Goal: Task Accomplishment & Management: Use online tool/utility

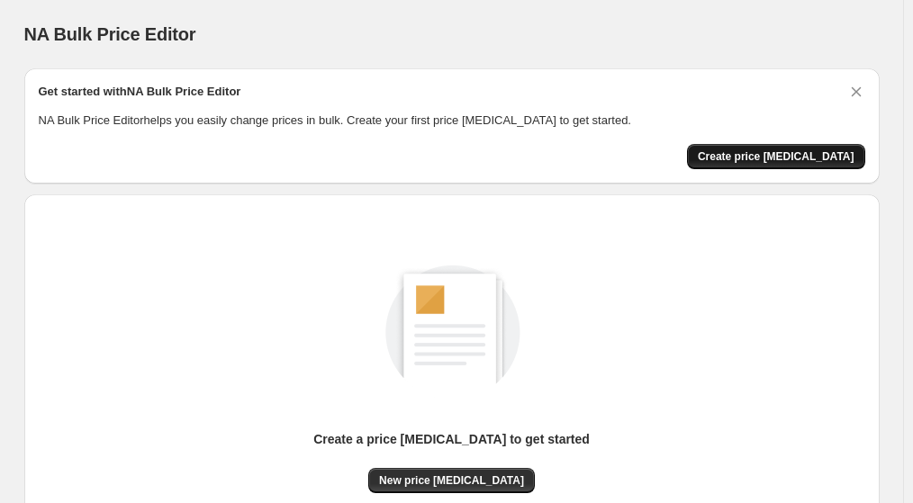
click at [832, 158] on span "Create price [MEDICAL_DATA]" at bounding box center [776, 156] width 157 height 14
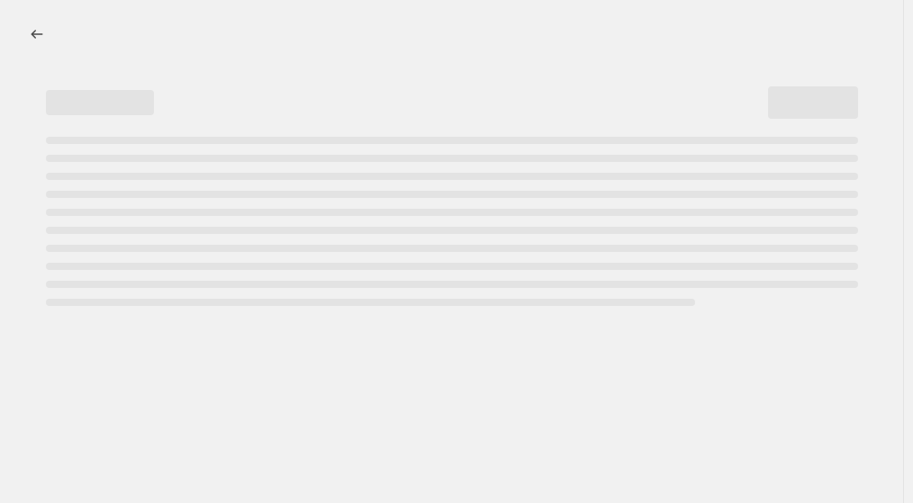
select select "percentage"
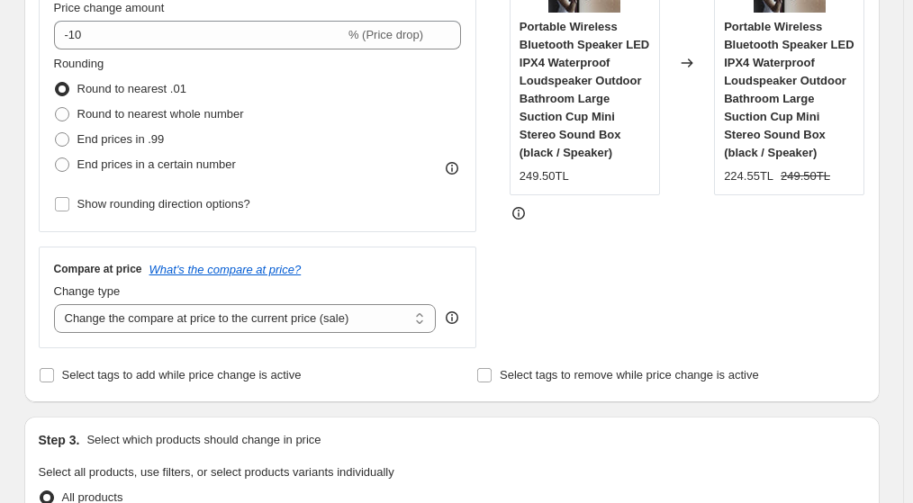
scroll to position [450, 0]
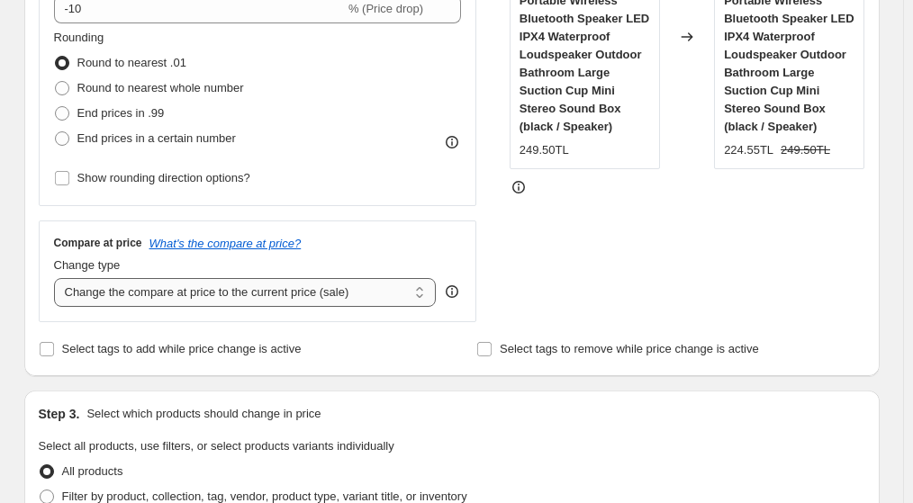
click at [142, 290] on select "Change the compare at price to the current price (sale) Change the compare at p…" at bounding box center [245, 292] width 383 height 29
click at [58, 278] on select "Change the compare at price to the current price (sale) Change the compare at p…" at bounding box center [245, 292] width 383 height 29
click at [54, 352] on input "Select tags to add while price change is active" at bounding box center [47, 349] width 14 height 14
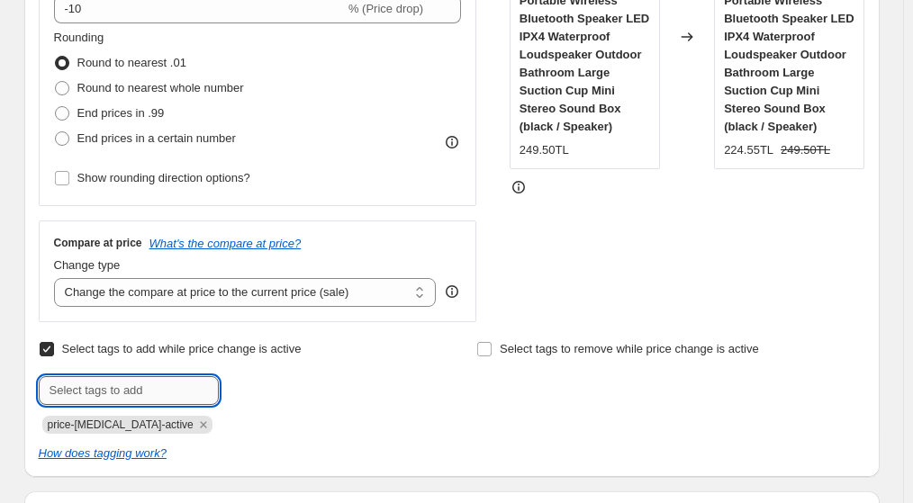
click at [139, 390] on input "text" at bounding box center [129, 390] width 180 height 29
click at [104, 429] on span "price-change-job-active" at bounding box center [121, 425] width 146 height 13
click at [54, 348] on input "Select tags to add while price change is active" at bounding box center [47, 349] width 14 height 14
checkbox input "false"
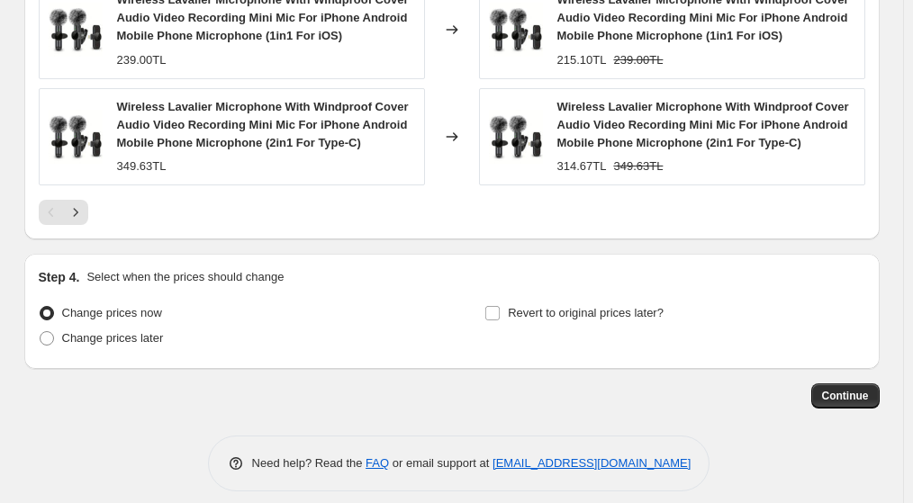
scroll to position [1411, 0]
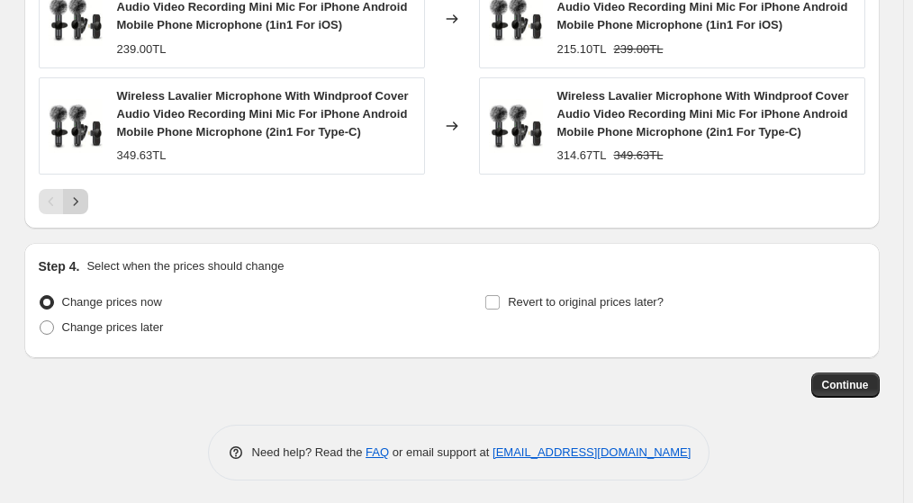
click at [76, 202] on icon "Next" at bounding box center [76, 202] width 18 height 18
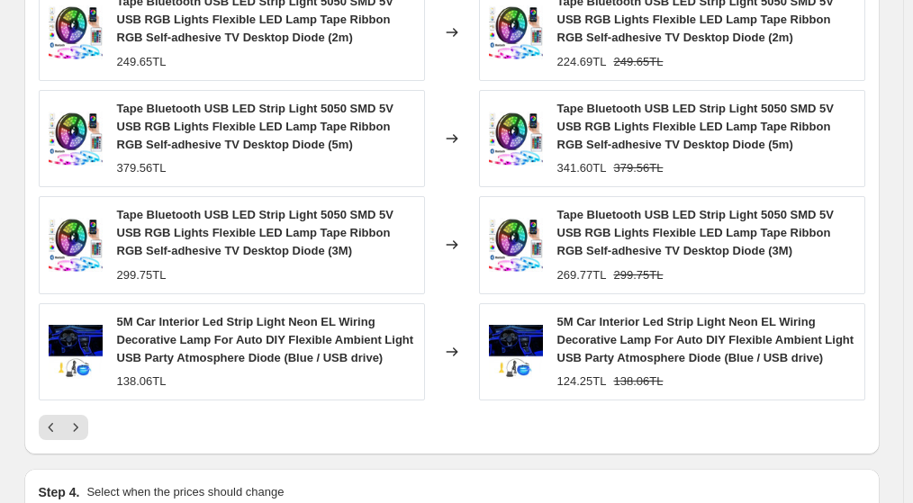
scroll to position [1201, 0]
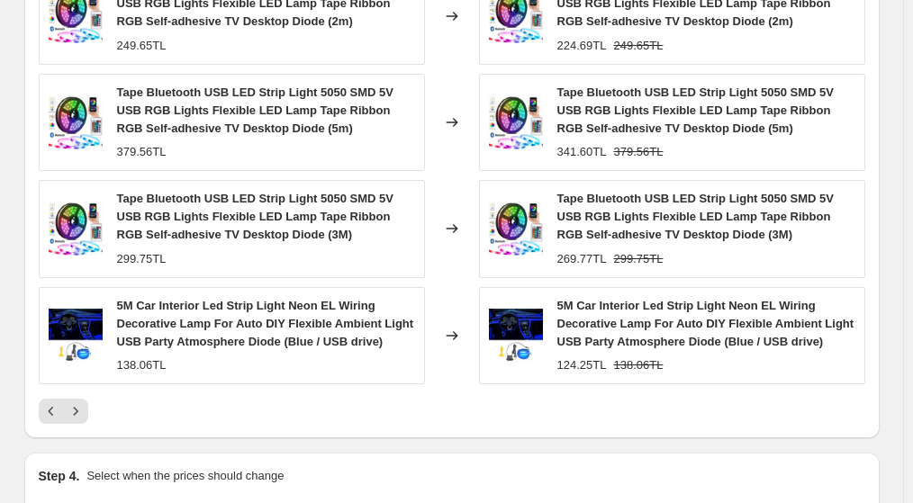
click at [82, 415] on icon "Next" at bounding box center [76, 411] width 18 height 18
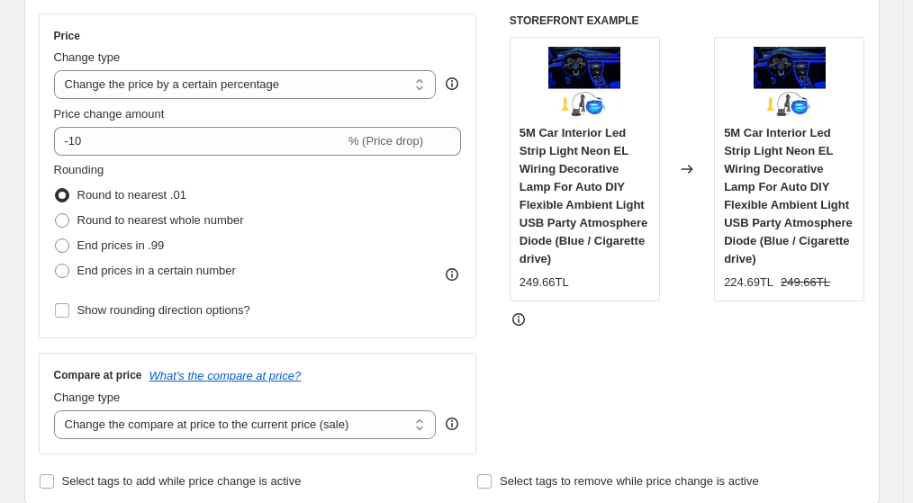
scroll to position [301, 0]
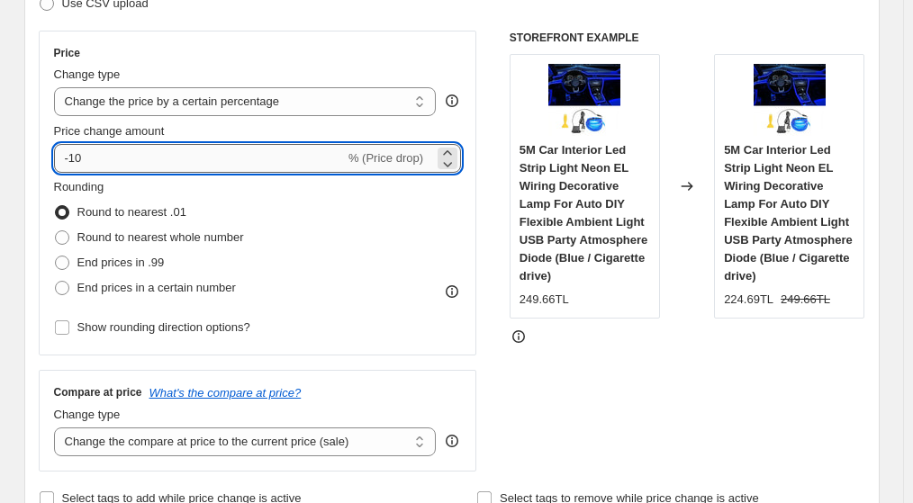
click at [94, 152] on input "-10" at bounding box center [199, 158] width 291 height 29
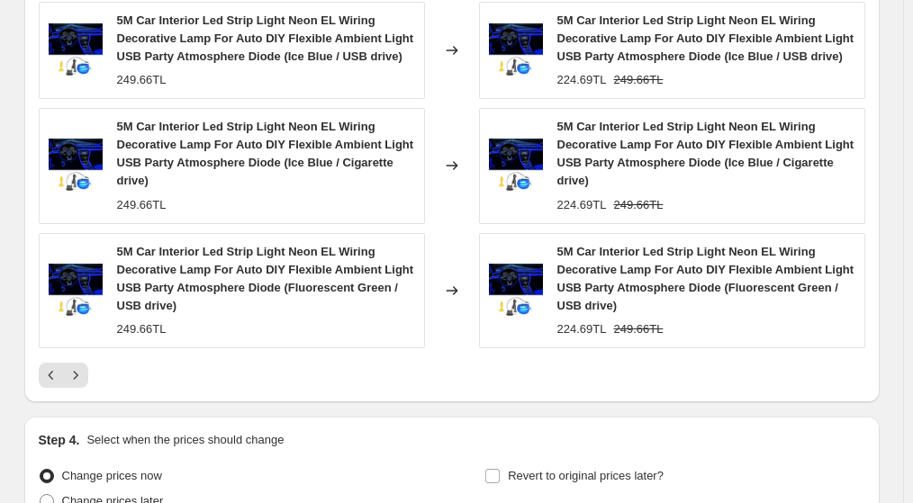
scroll to position [1464, 0]
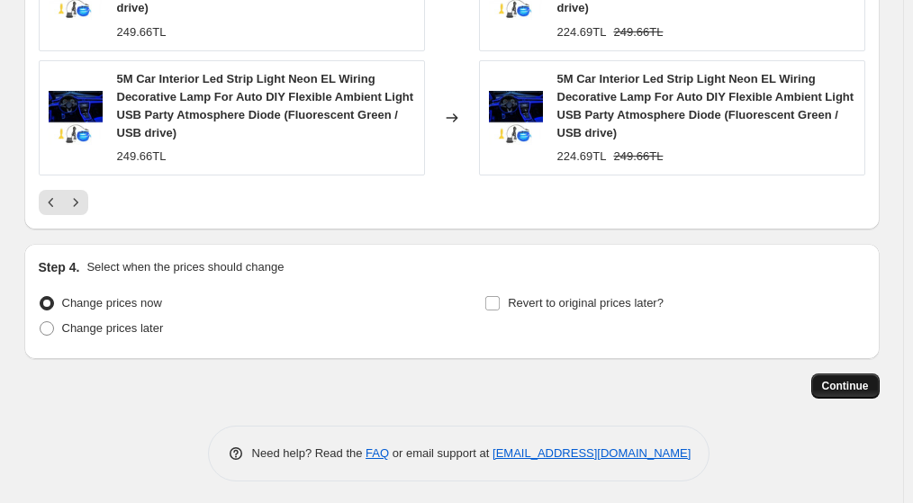
click at [830, 384] on span "Continue" at bounding box center [845, 386] width 47 height 14
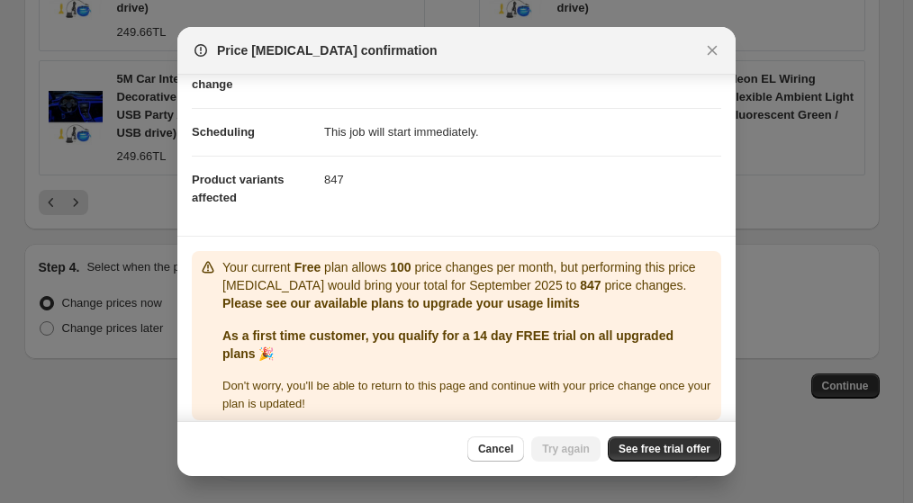
scroll to position [122, 0]
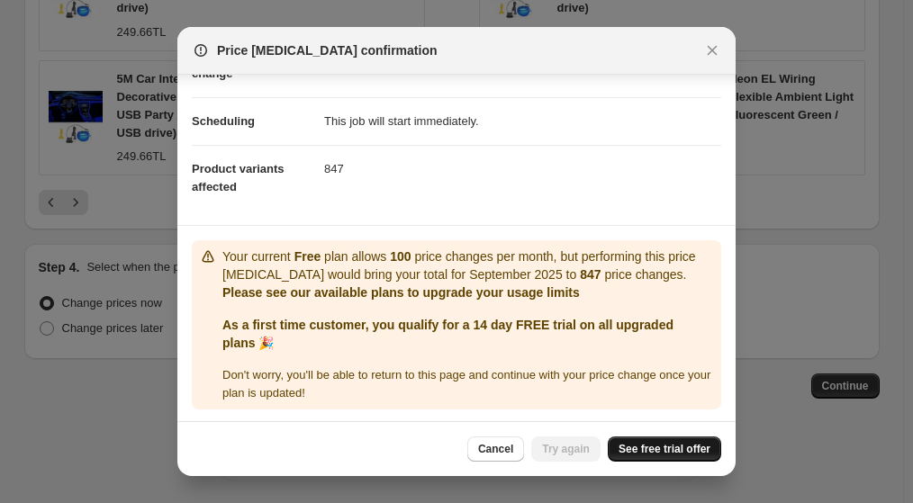
click at [645, 447] on span "See free trial offer" at bounding box center [664, 449] width 92 height 14
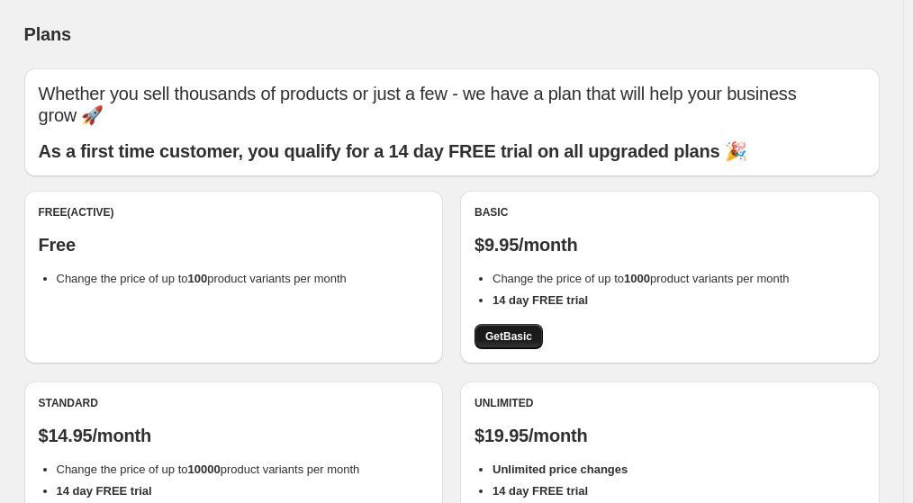
click at [519, 335] on span "Get Basic" at bounding box center [508, 336] width 47 height 14
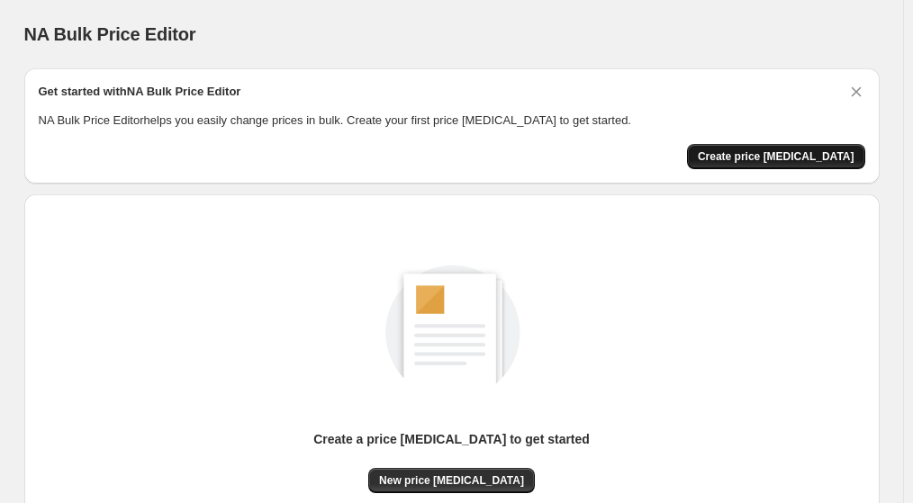
click at [797, 160] on span "Create price [MEDICAL_DATA]" at bounding box center [776, 156] width 157 height 14
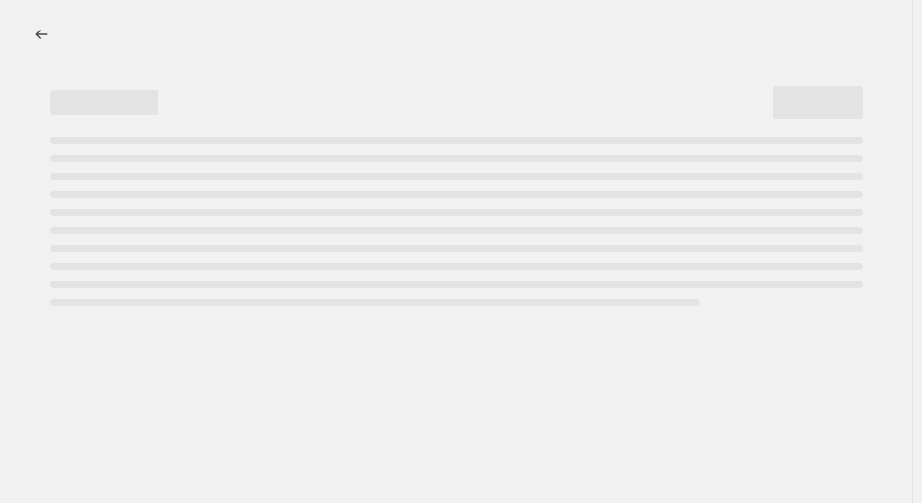
select select "percentage"
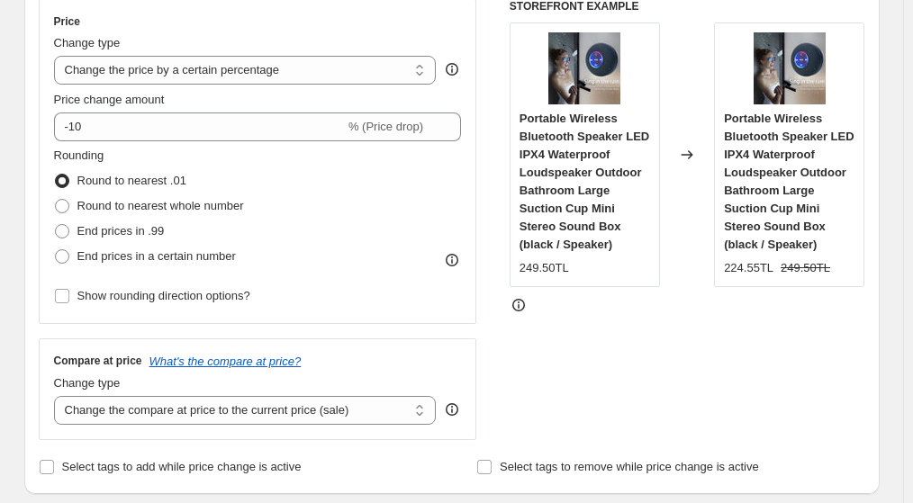
scroll to position [360, 0]
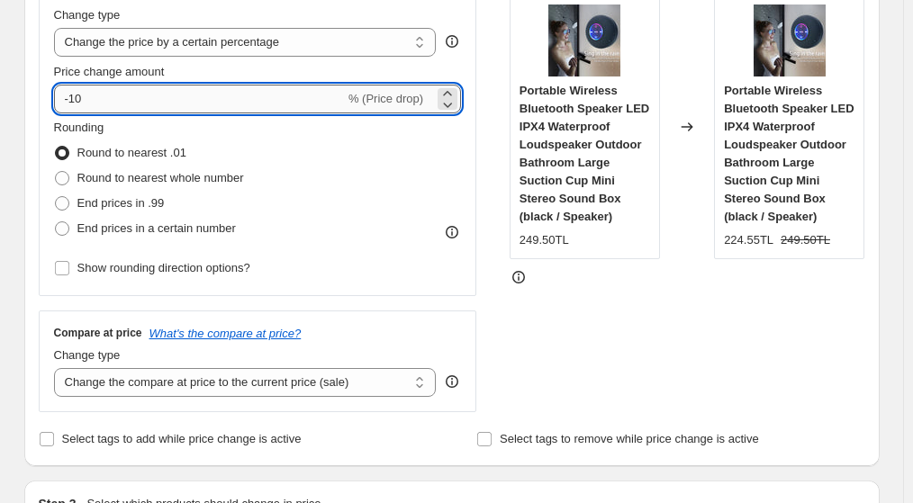
click at [142, 103] on input "-10" at bounding box center [199, 99] width 291 height 29
type input "-1"
click at [452, 104] on icon at bounding box center [447, 104] width 18 height 18
click at [451, 92] on icon at bounding box center [447, 93] width 8 height 5
type input "-8"
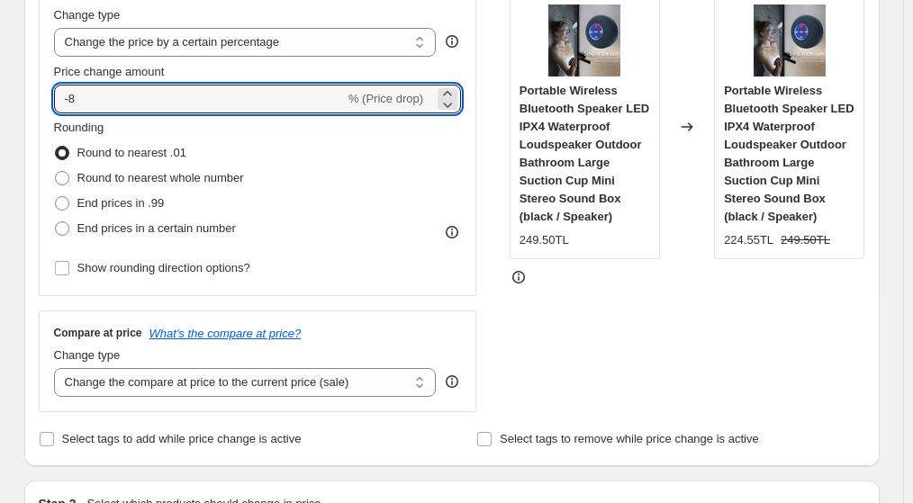
click at [405, 167] on div "Rounding Round to nearest .01 Round to nearest whole number End prices in .99 E…" at bounding box center [258, 180] width 408 height 122
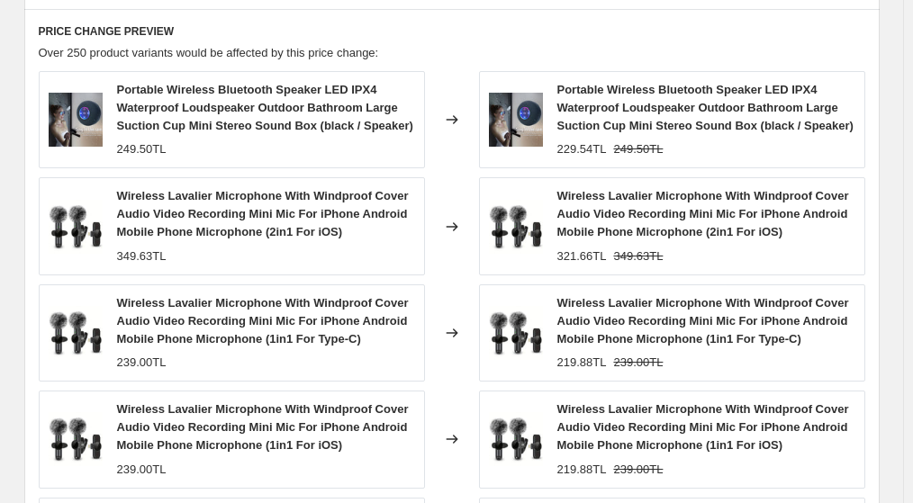
scroll to position [1411, 0]
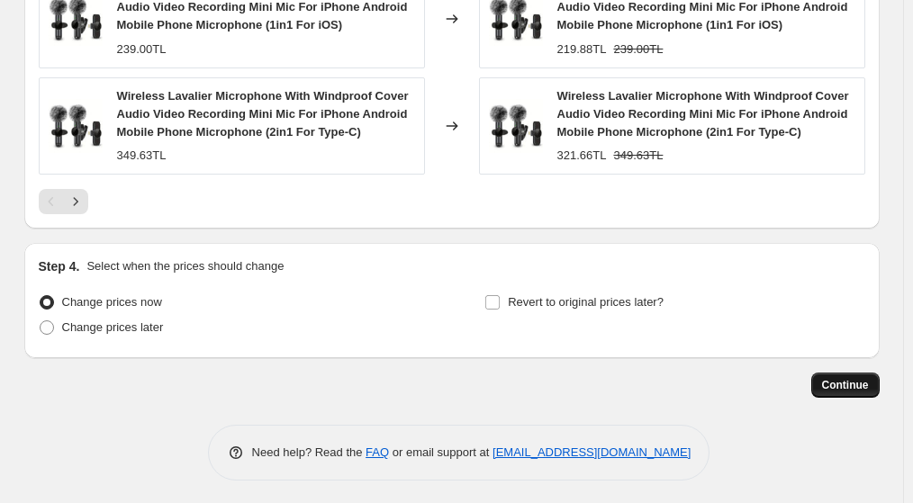
click at [841, 380] on span "Continue" at bounding box center [845, 385] width 47 height 14
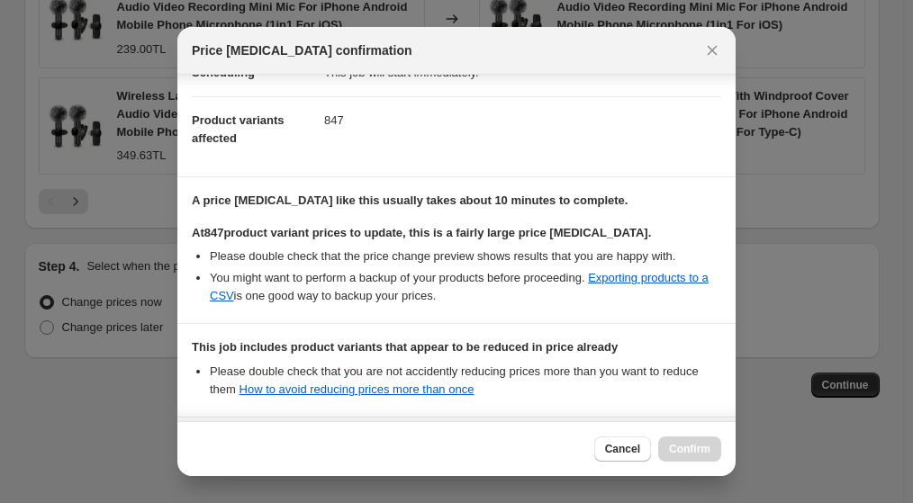
scroll to position [350, 0]
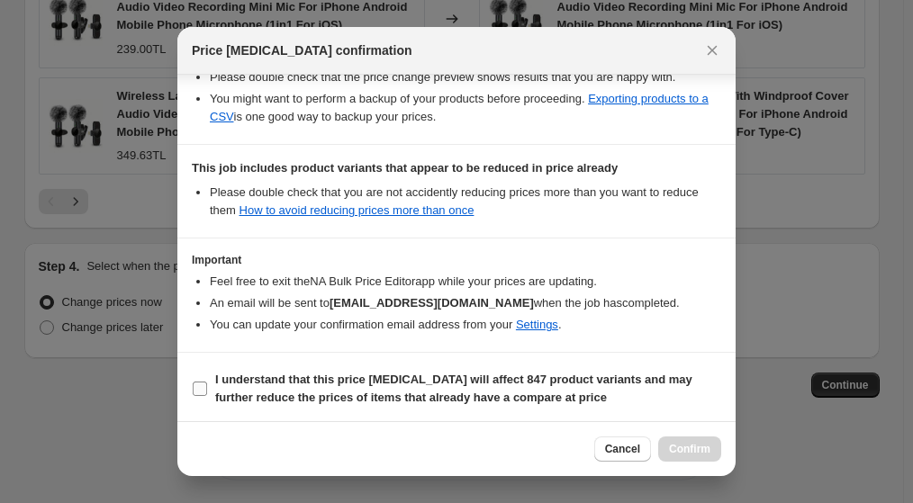
click at [209, 385] on label "I understand that this price [MEDICAL_DATA] will affect 847 product variants an…" at bounding box center [456, 388] width 529 height 43
click at [207, 385] on input "I understand that this price [MEDICAL_DATA] will affect 847 product variants an…" at bounding box center [200, 389] width 14 height 14
checkbox input "true"
click at [672, 443] on span "Confirm" at bounding box center [689, 449] width 41 height 14
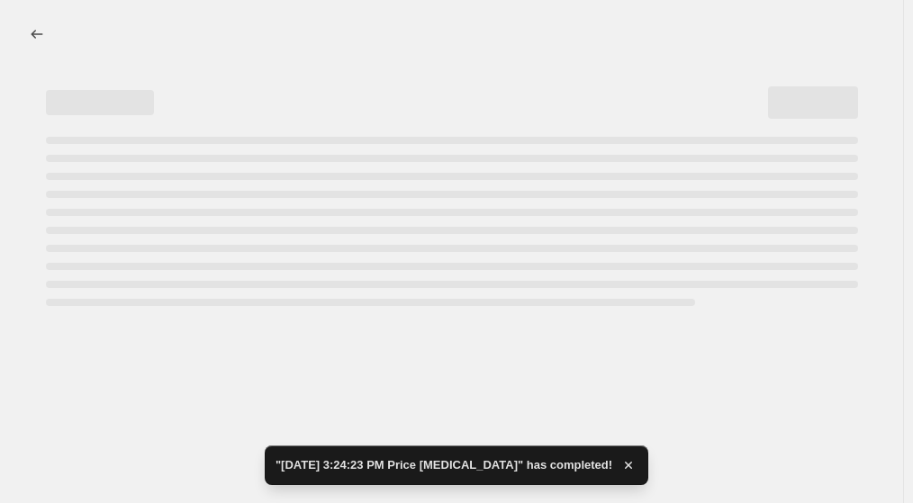
select select "percentage"
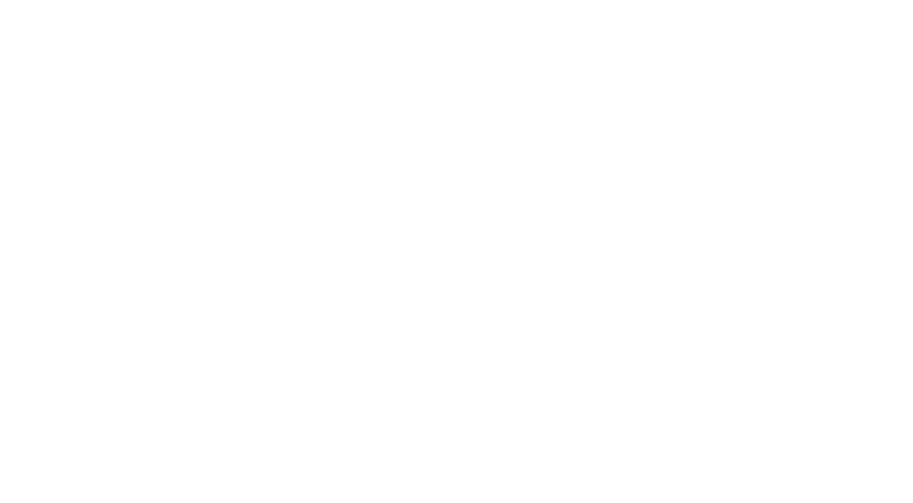
select select "percentage"
